Goal: Task Accomplishment & Management: Complete application form

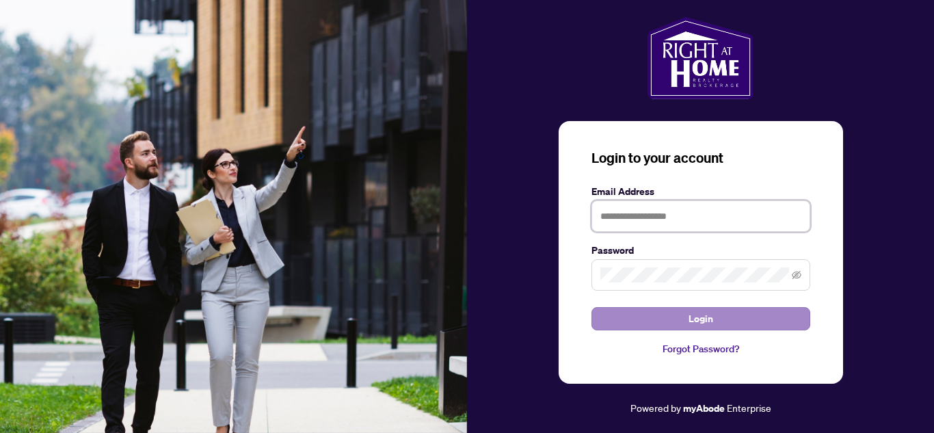
type input "**********"
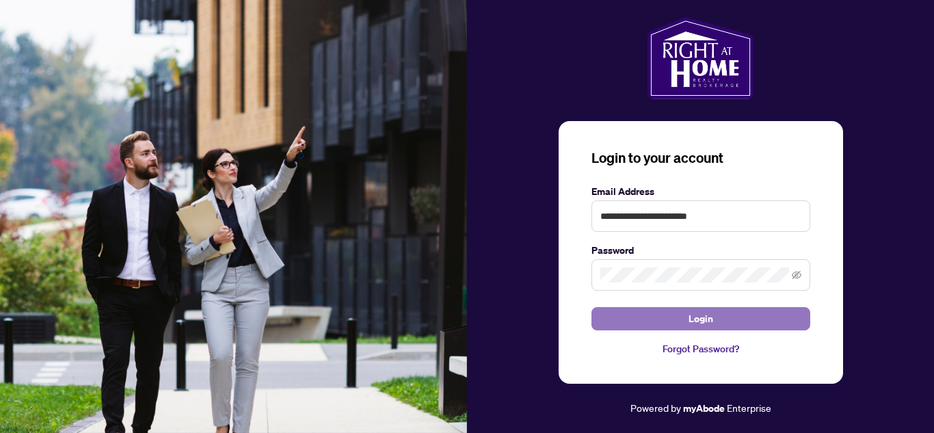
click at [705, 319] on span "Login" at bounding box center [701, 319] width 25 height 22
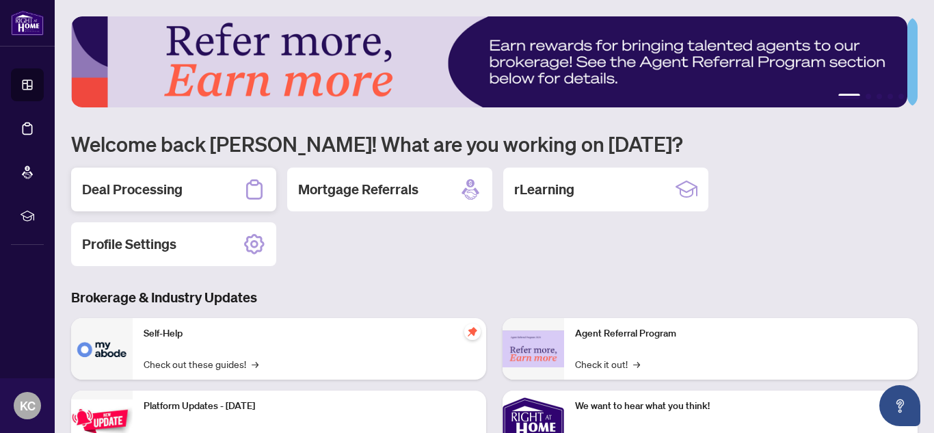
click at [120, 189] on h2 "Deal Processing" at bounding box center [132, 189] width 101 height 19
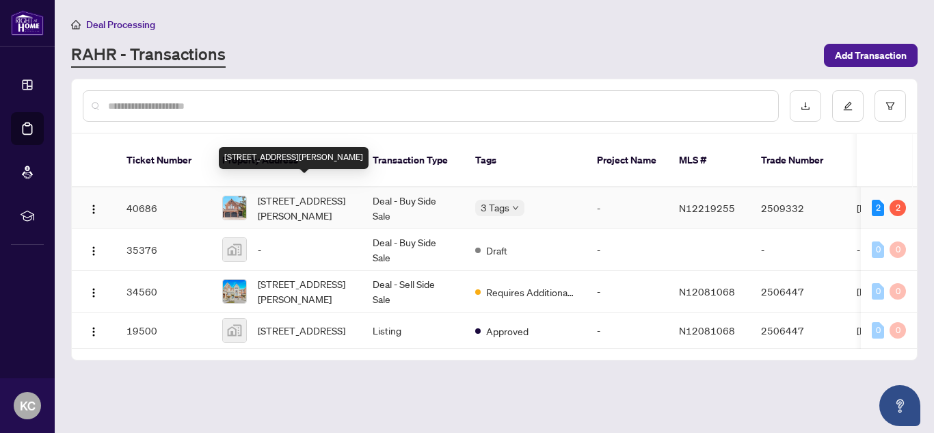
click at [294, 193] on span "[STREET_ADDRESS][PERSON_NAME]" at bounding box center [304, 208] width 93 height 30
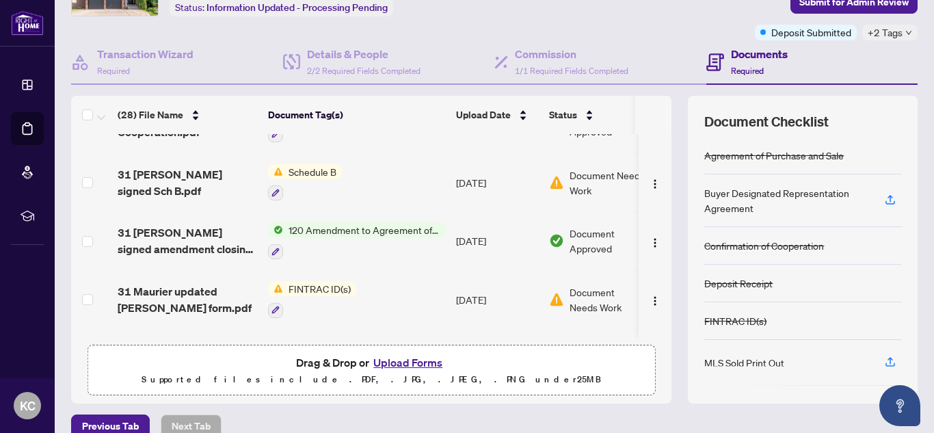
scroll to position [128, 0]
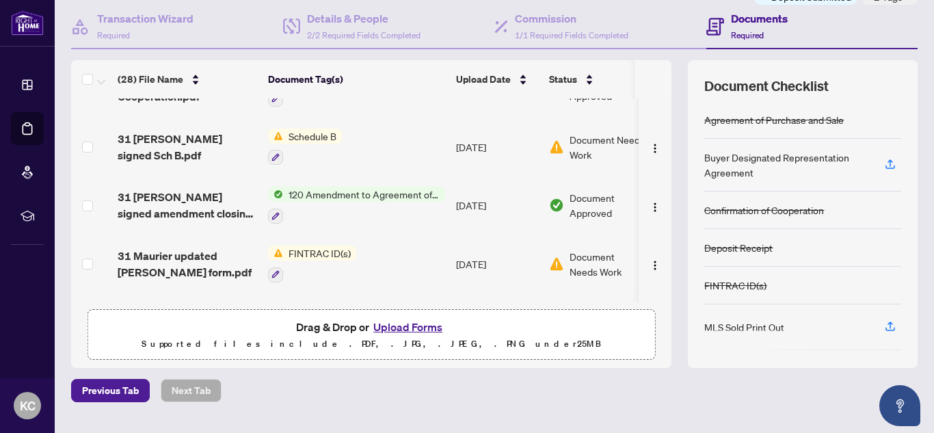
click at [425, 327] on button "Upload Forms" at bounding box center [407, 327] width 77 height 18
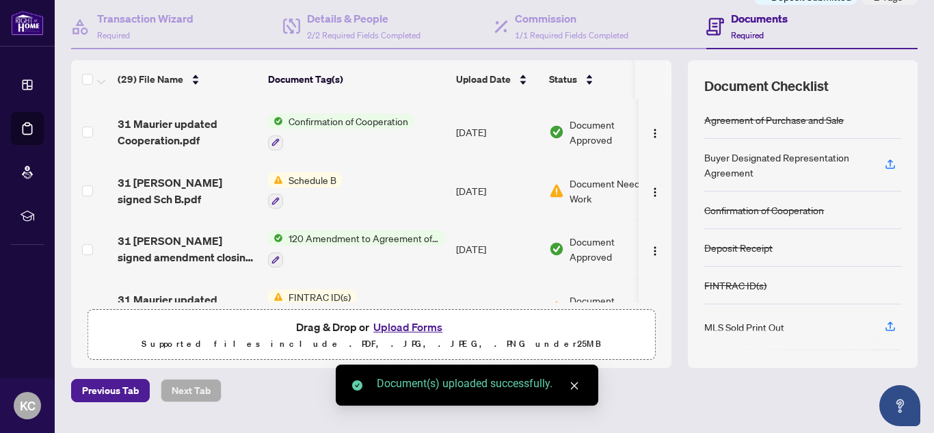
click at [399, 326] on button "Upload Forms" at bounding box center [407, 327] width 77 height 18
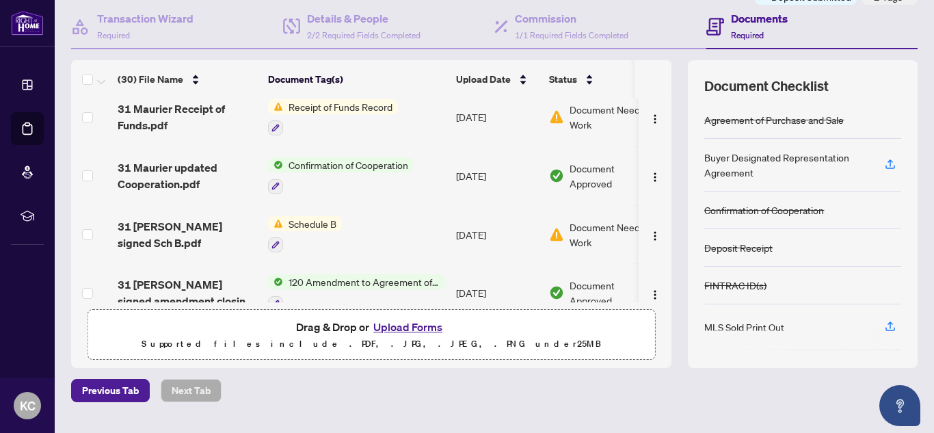
click at [410, 328] on button "Upload Forms" at bounding box center [407, 327] width 77 height 18
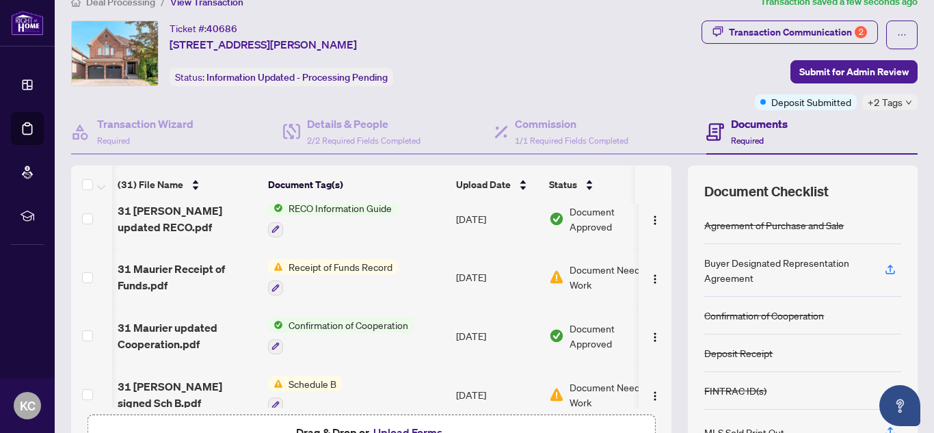
scroll to position [0, 35]
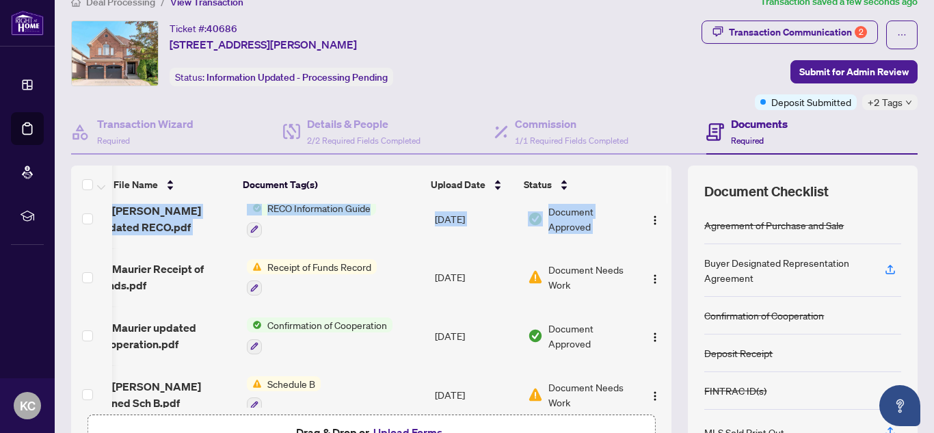
drag, startPoint x: 657, startPoint y: 259, endPoint x: 662, endPoint y: 238, distance: 21.7
click at [662, 238] on div "(31) File Name Document Tag(s) Upload Date Status 31 Maurier Receipt of Funds.p…" at bounding box center [494, 319] width 847 height 308
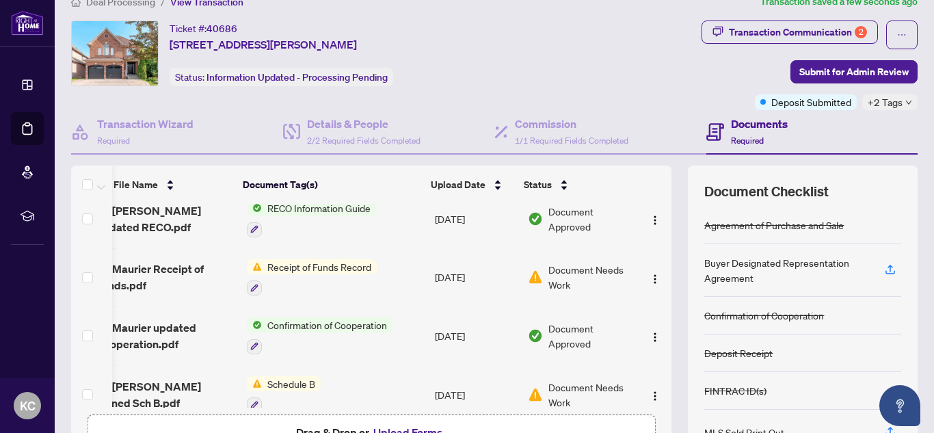
click at [639, 189] on td at bounding box center [655, 160] width 33 height 59
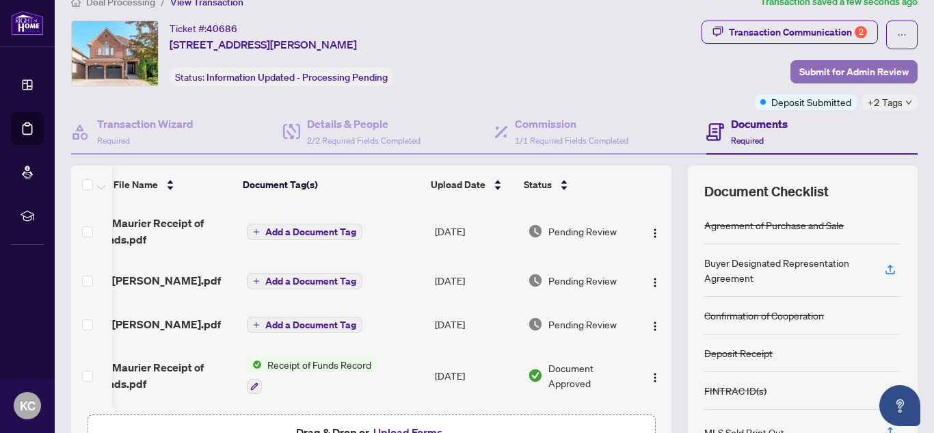
click at [849, 71] on span "Submit for Admin Review" at bounding box center [853, 72] width 109 height 22
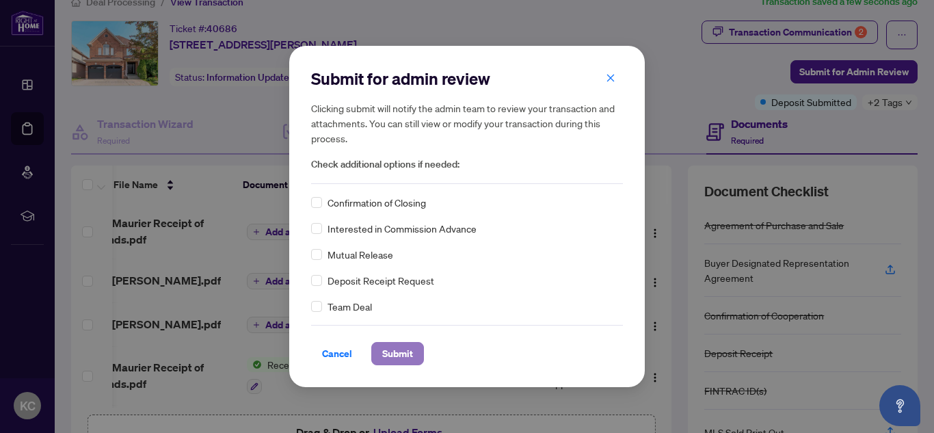
click at [397, 352] on span "Submit" at bounding box center [397, 354] width 31 height 22
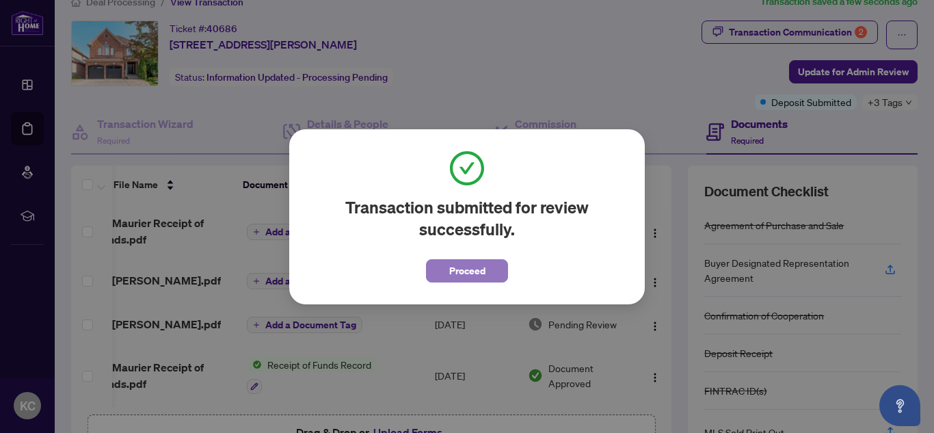
click at [471, 270] on span "Proceed" at bounding box center [467, 271] width 36 height 22
